Goal: Task Accomplishment & Management: Use online tool/utility

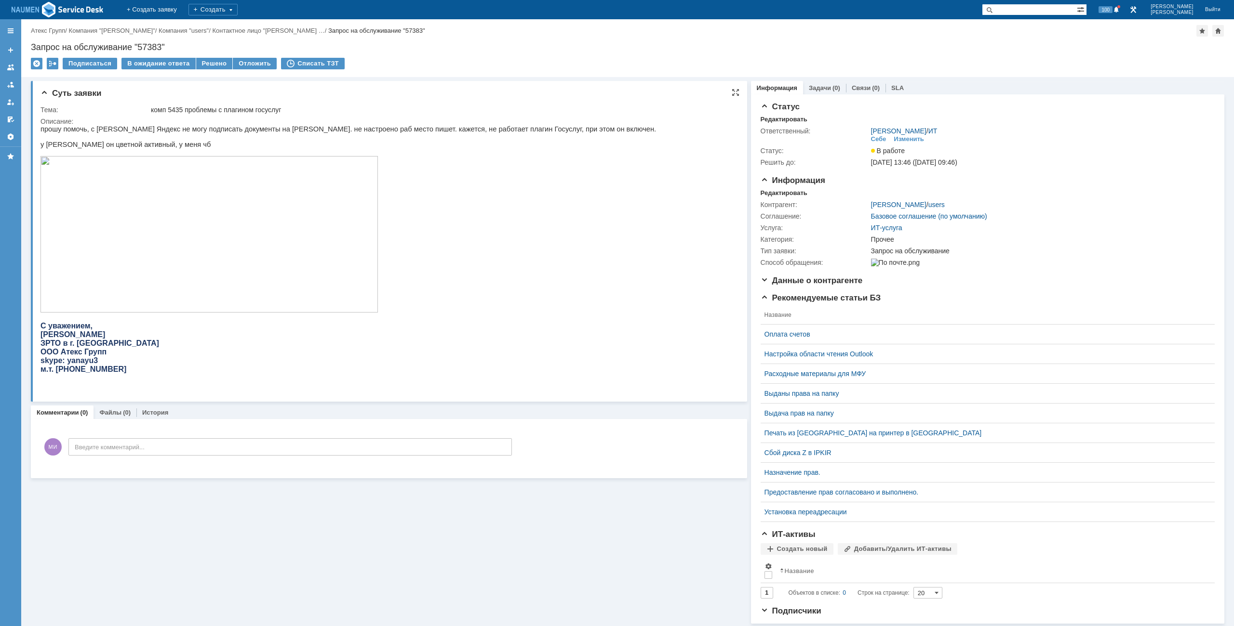
click at [189, 251] on img at bounding box center [208, 234] width 337 height 157
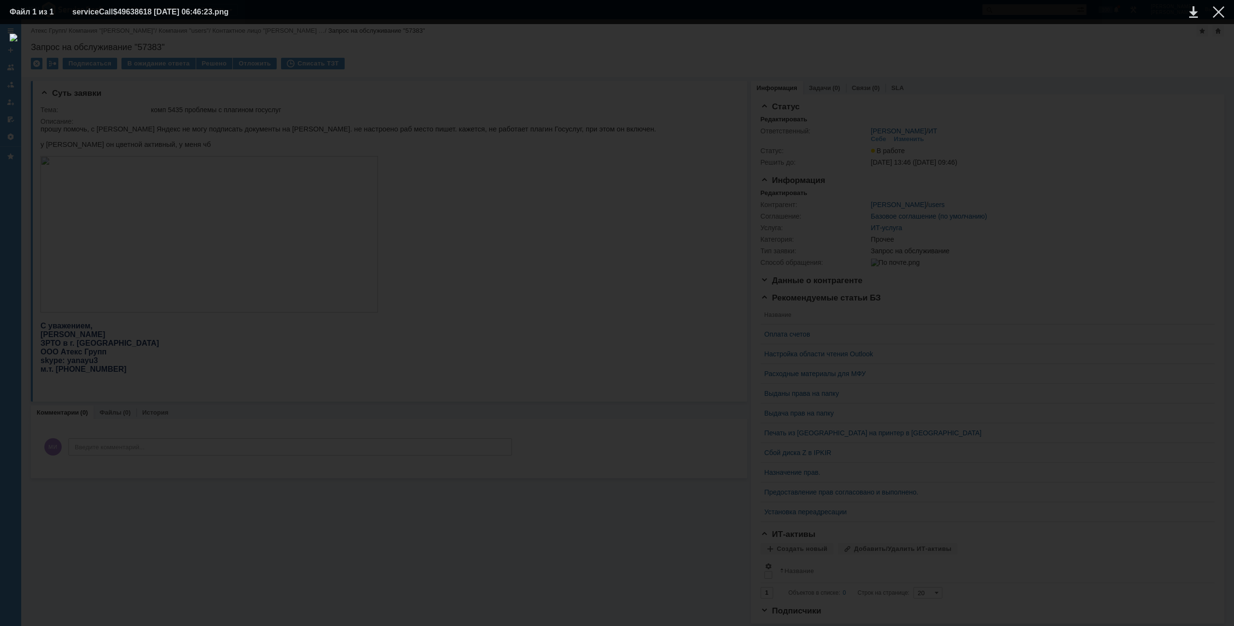
click at [415, 265] on img at bounding box center [617, 325] width 1214 height 583
click at [489, 80] on div at bounding box center [617, 325] width 1214 height 583
drag, startPoint x: 545, startPoint y: 76, endPoint x: 738, endPoint y: 85, distance: 193.5
click at [551, 76] on div at bounding box center [617, 325] width 1214 height 583
click at [1213, 17] on div at bounding box center [1218, 12] width 12 height 12
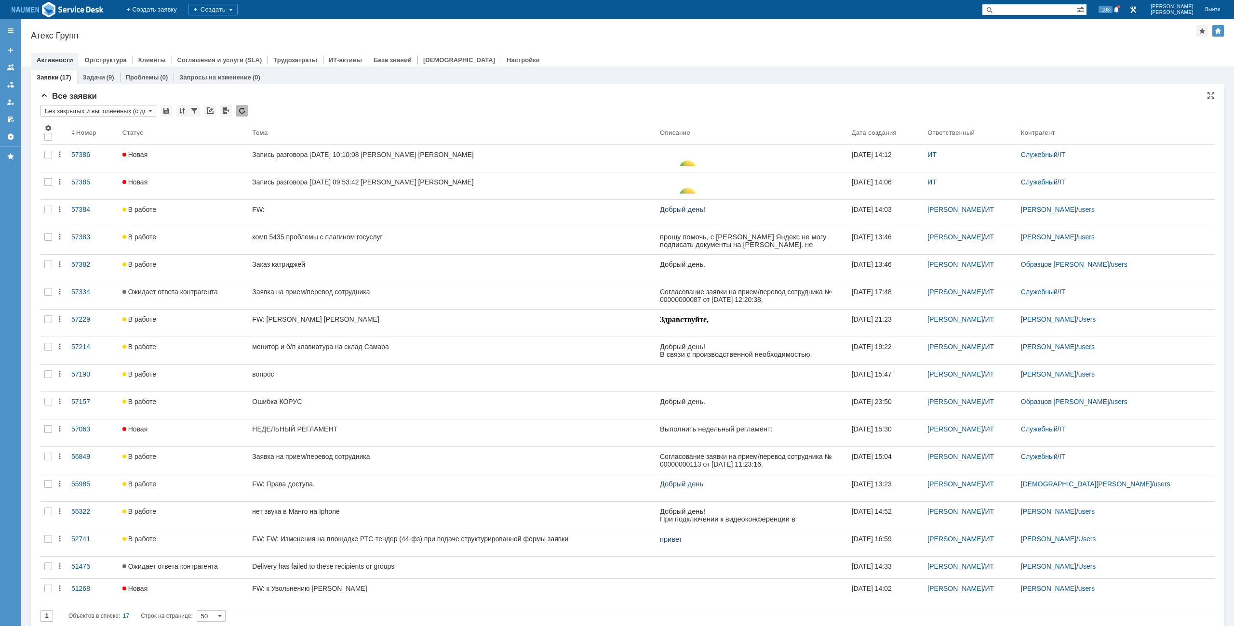
click at [658, 43] on div "Назад | Атекс Групп Атекс Групп root$101 Активности Оргструктура Клиенты Соглаш…" at bounding box center [627, 42] width 1212 height 47
